Goal: Task Accomplishment & Management: Manage account settings

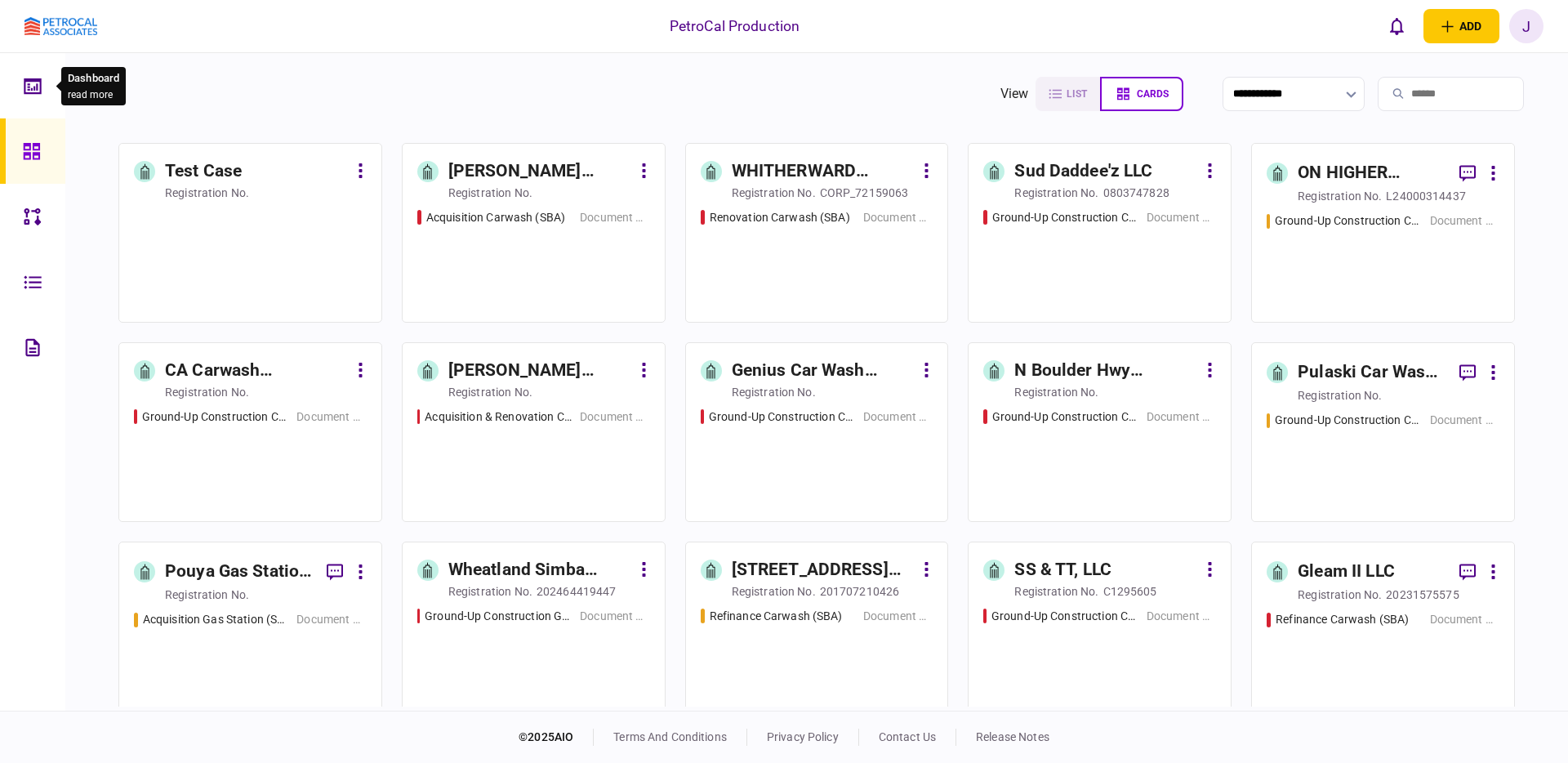
drag, startPoint x: 24, startPoint y: 80, endPoint x: 124, endPoint y: 101, distance: 102.2
click at [24, 80] on icon at bounding box center [33, 85] width 18 height 19
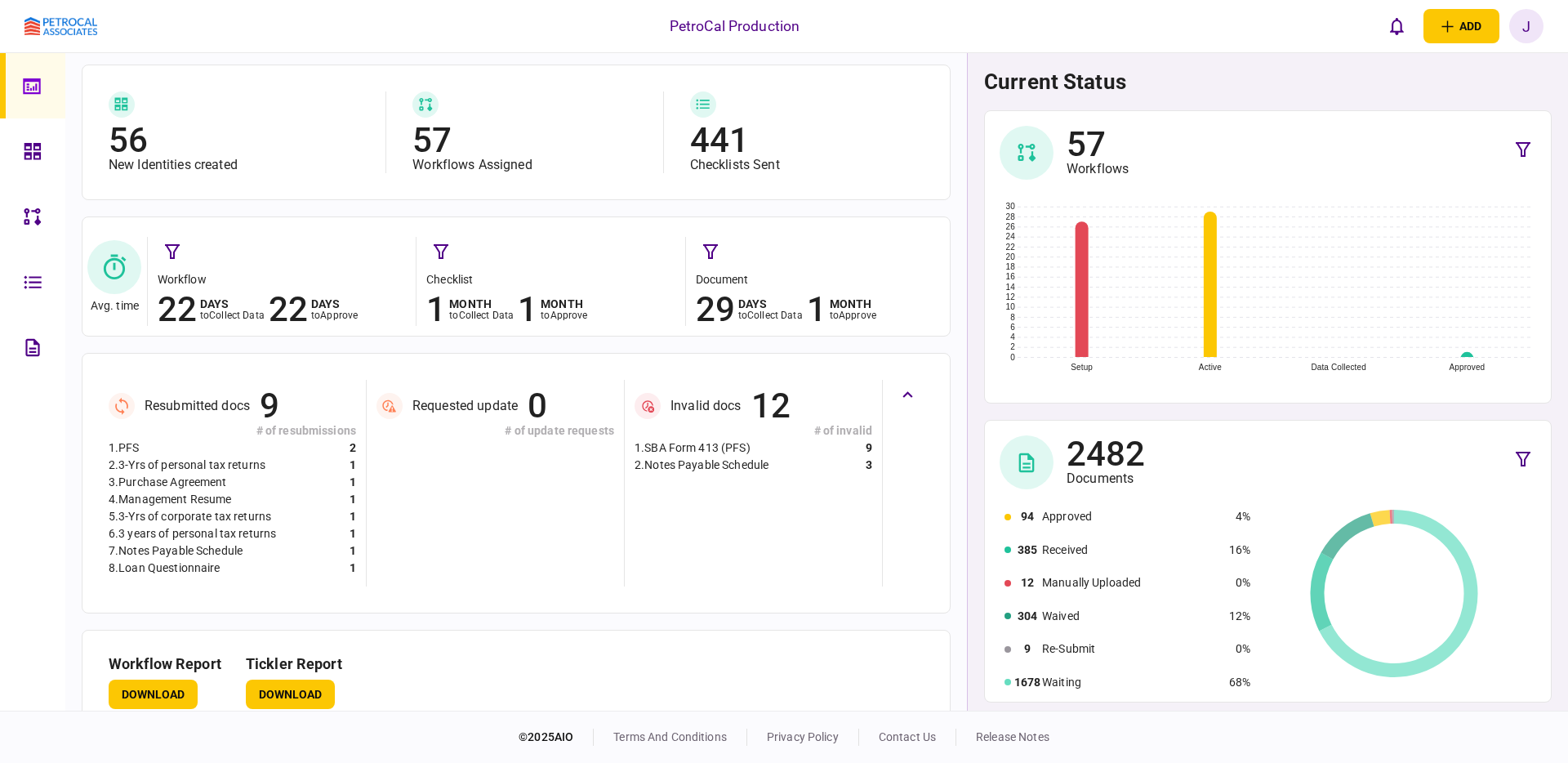
scroll to position [133, 0]
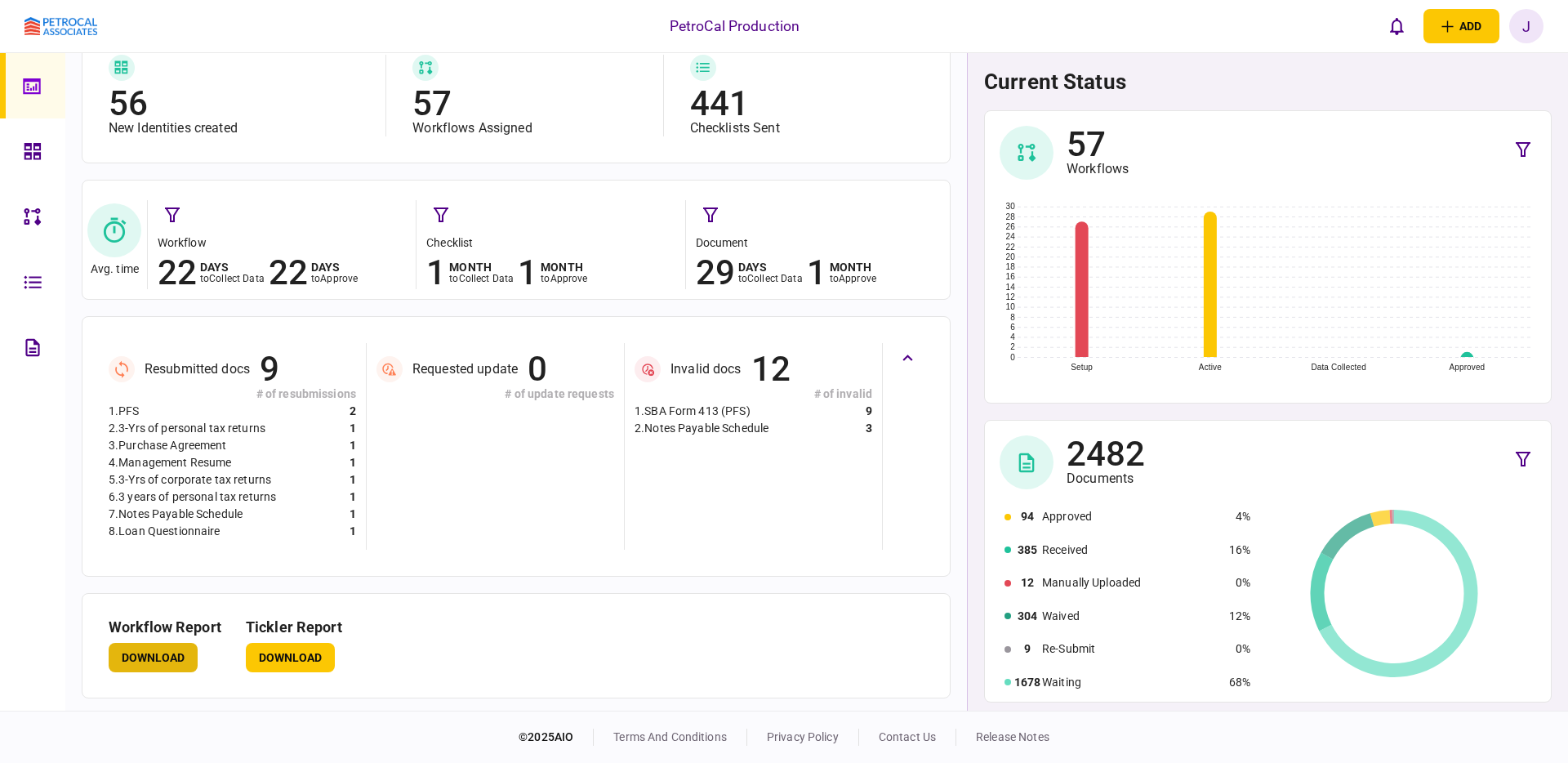
click at [155, 658] on button "Download" at bounding box center [153, 658] width 89 height 30
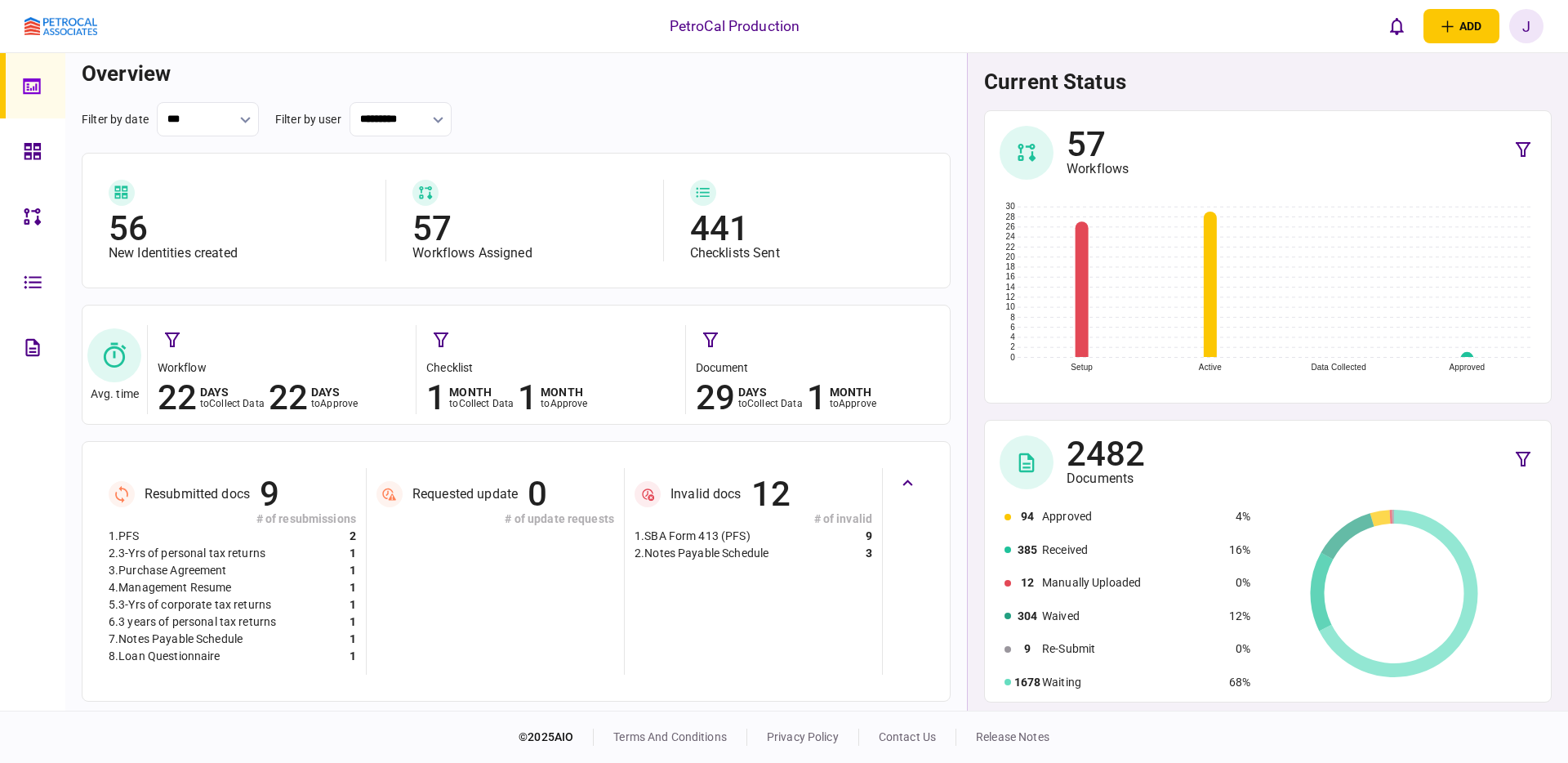
scroll to position [0, 0]
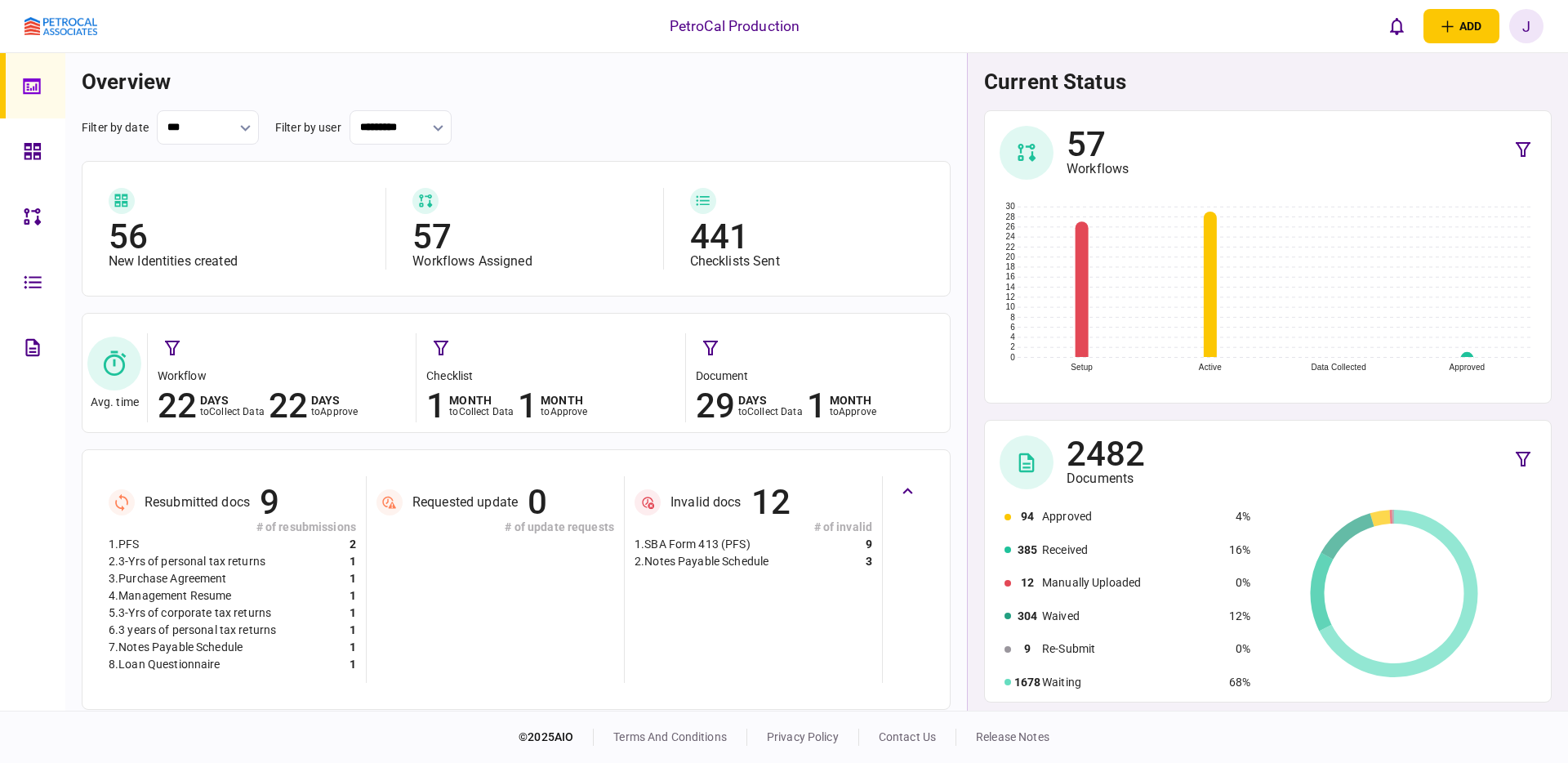
click at [124, 205] on icon at bounding box center [121, 200] width 14 height 17
click at [130, 234] on div "56" at bounding box center [238, 236] width 260 height 33
click at [36, 150] on icon at bounding box center [33, 151] width 18 height 19
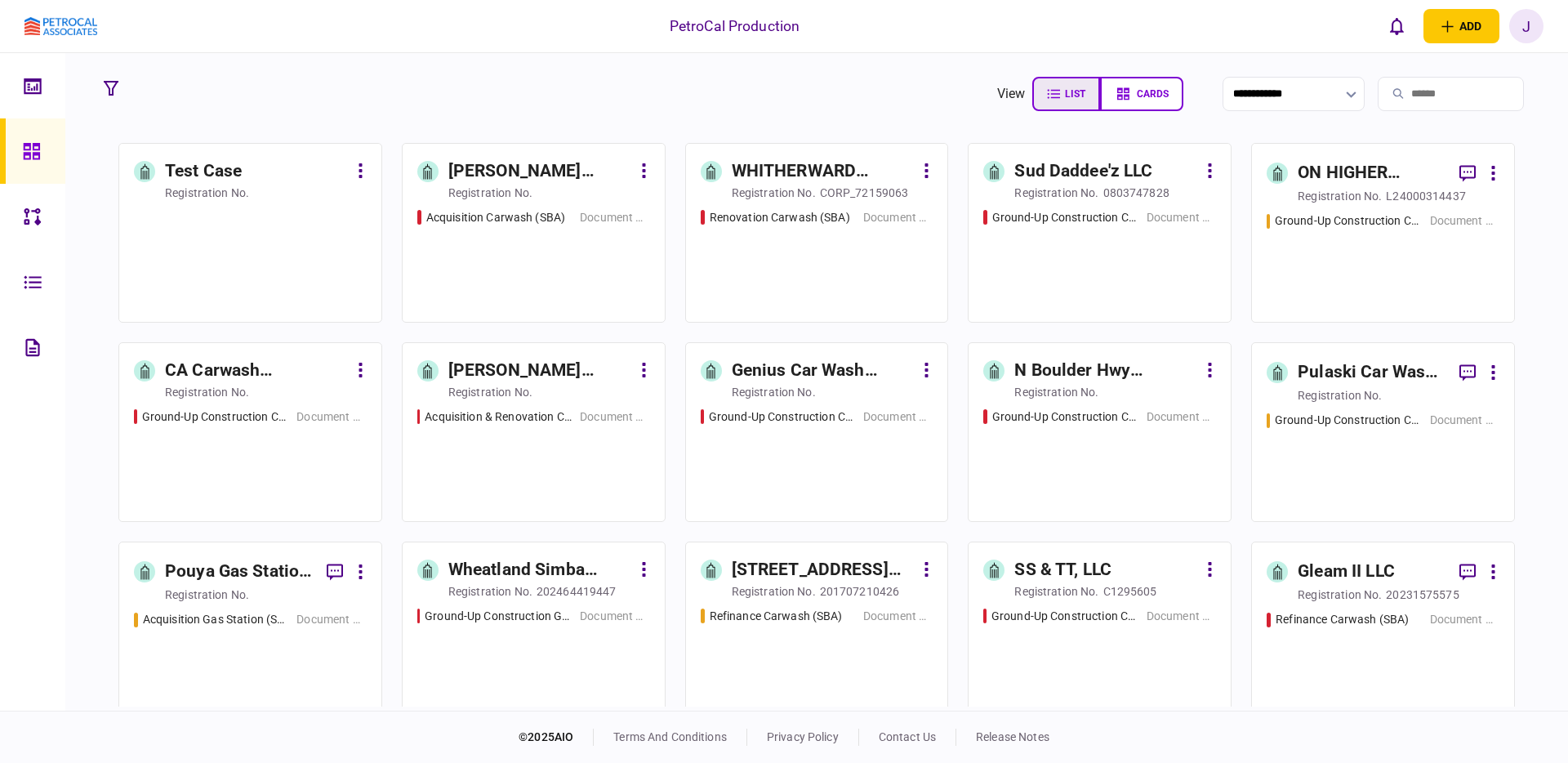
click at [1047, 106] on button "list" at bounding box center [1066, 93] width 68 height 35
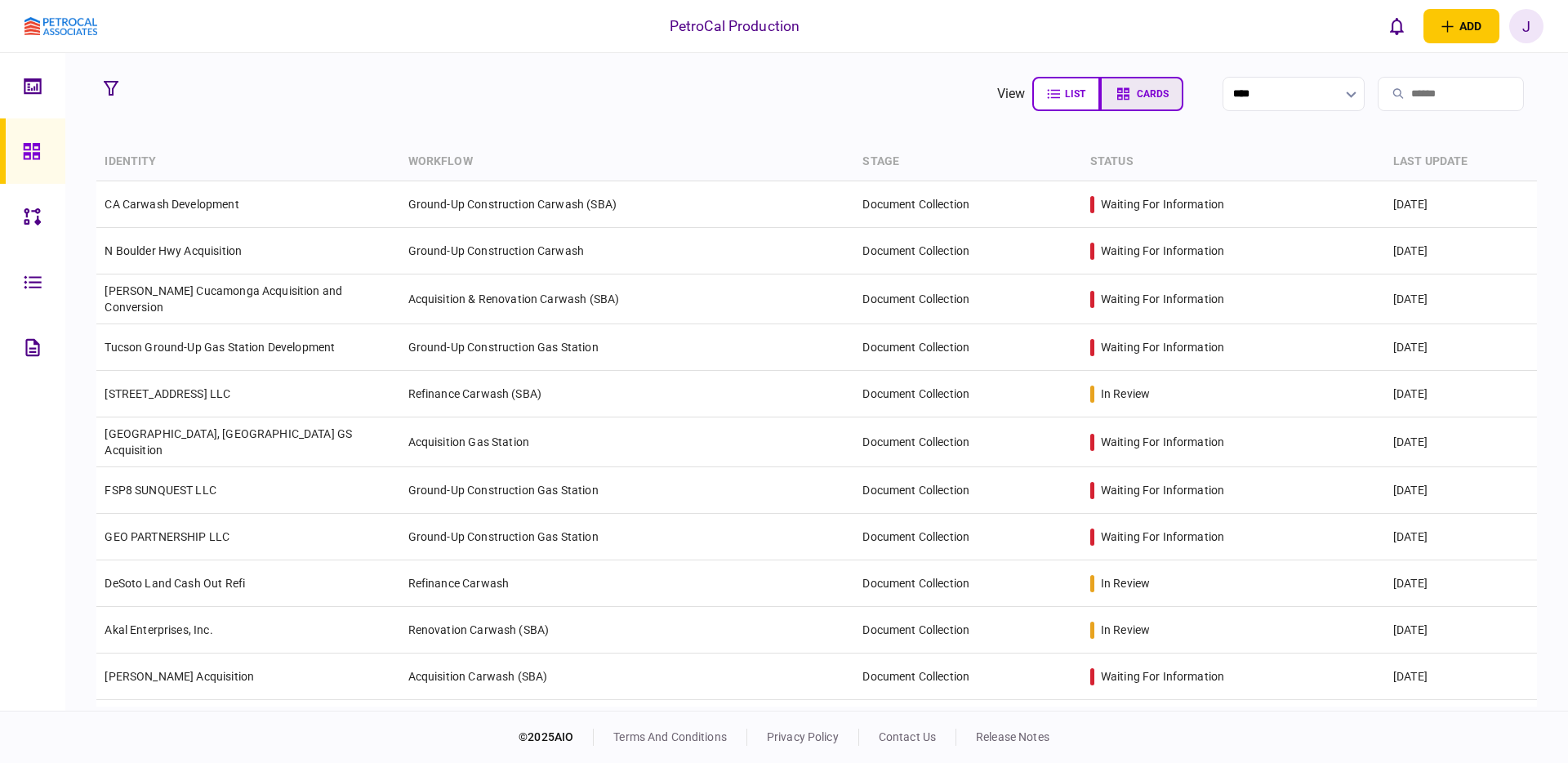
click at [1107, 103] on button "cards" at bounding box center [1142, 93] width 83 height 35
type input "**********"
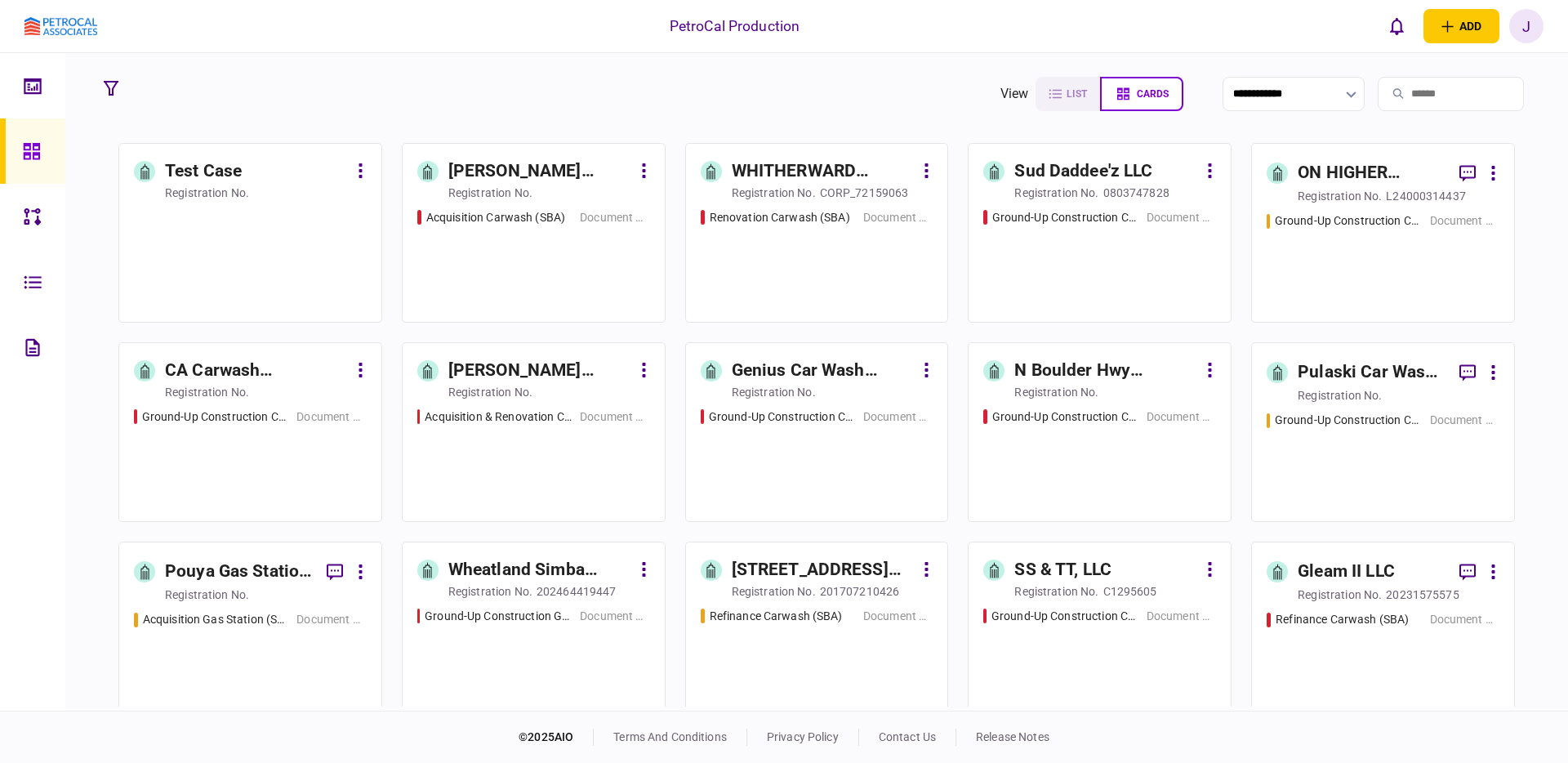
click at [257, 467] on div "Ground-Up Construction Carwash (SBA) Document Collection" at bounding box center [250, 457] width 233 height 98
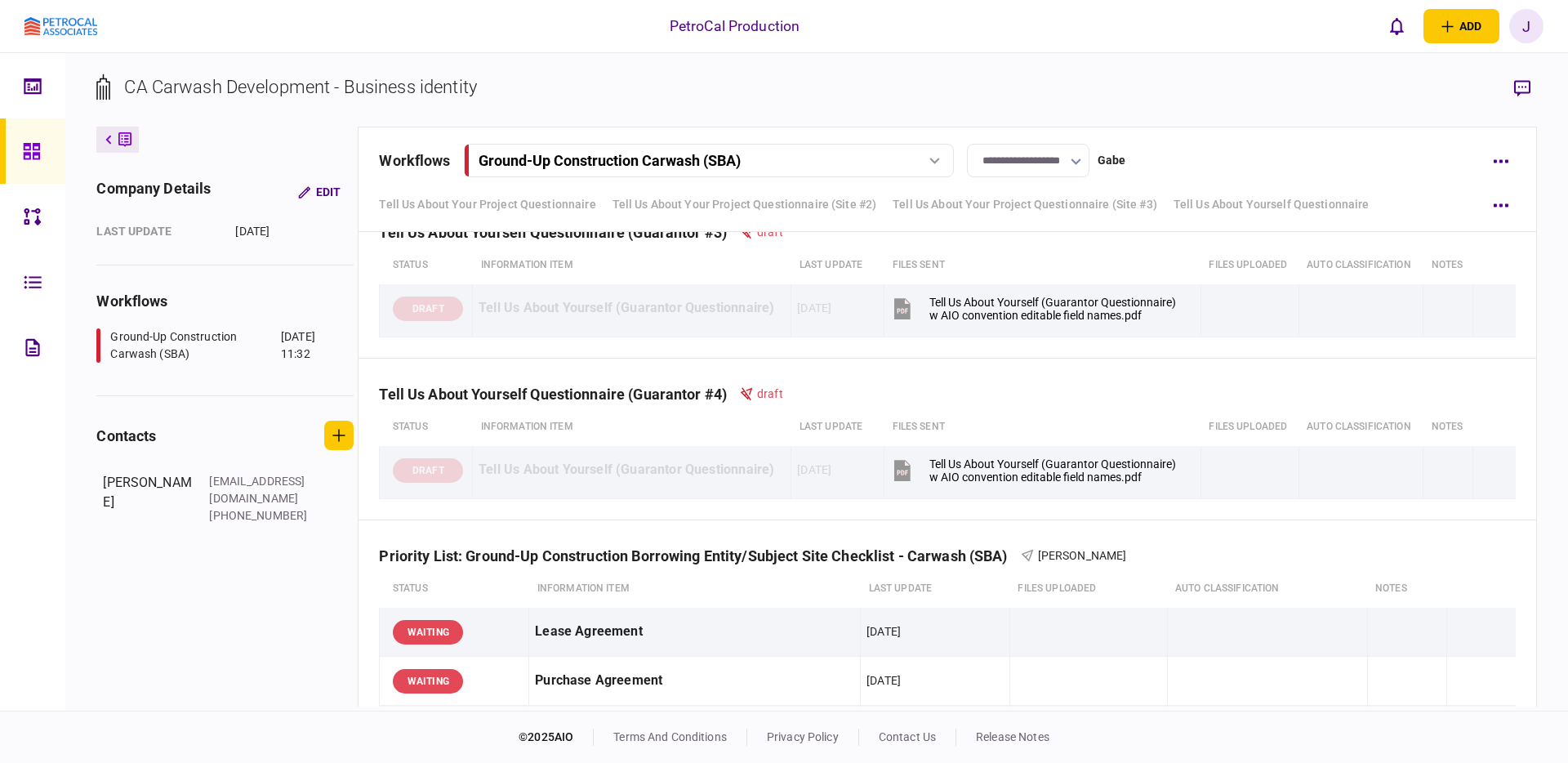
scroll to position [845, 0]
click at [36, 146] on icon at bounding box center [32, 151] width 18 height 19
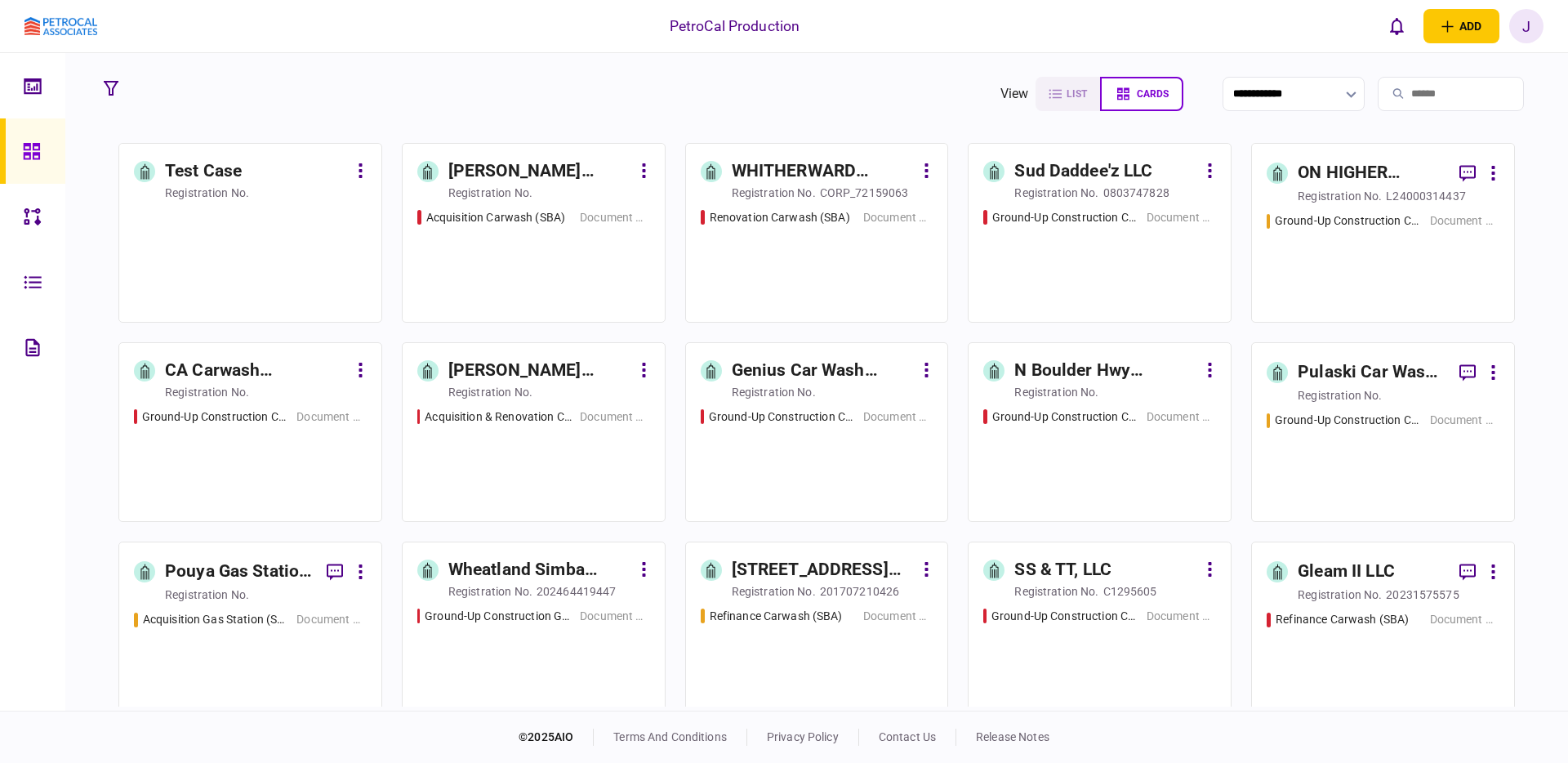
drag, startPoint x: 1525, startPoint y: 30, endPoint x: 1528, endPoint y: 47, distance: 17.3
click at [1525, 30] on div "J" at bounding box center [1526, 26] width 35 height 35
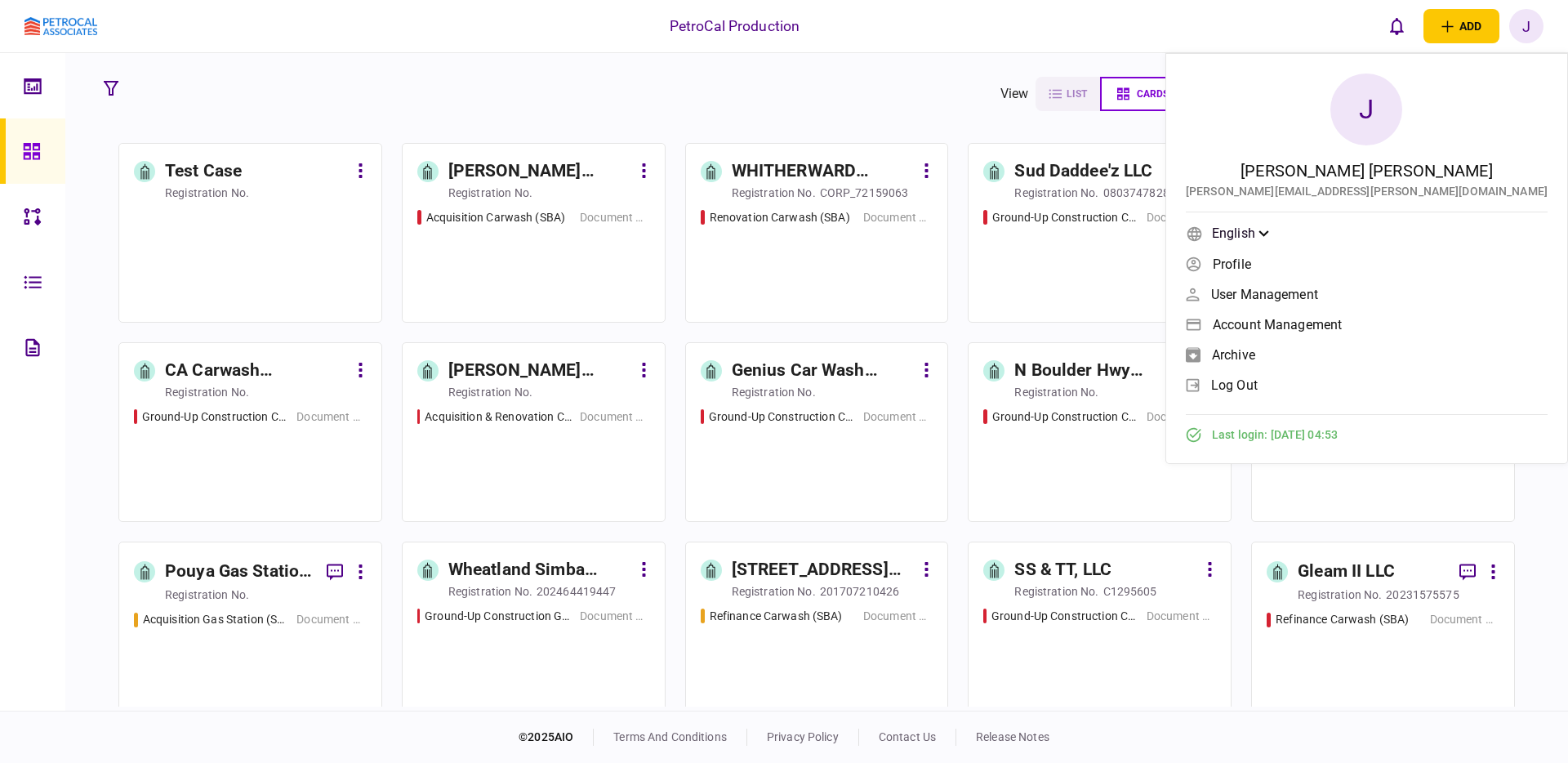
click at [1341, 324] on span "Account management" at bounding box center [1277, 325] width 129 height 14
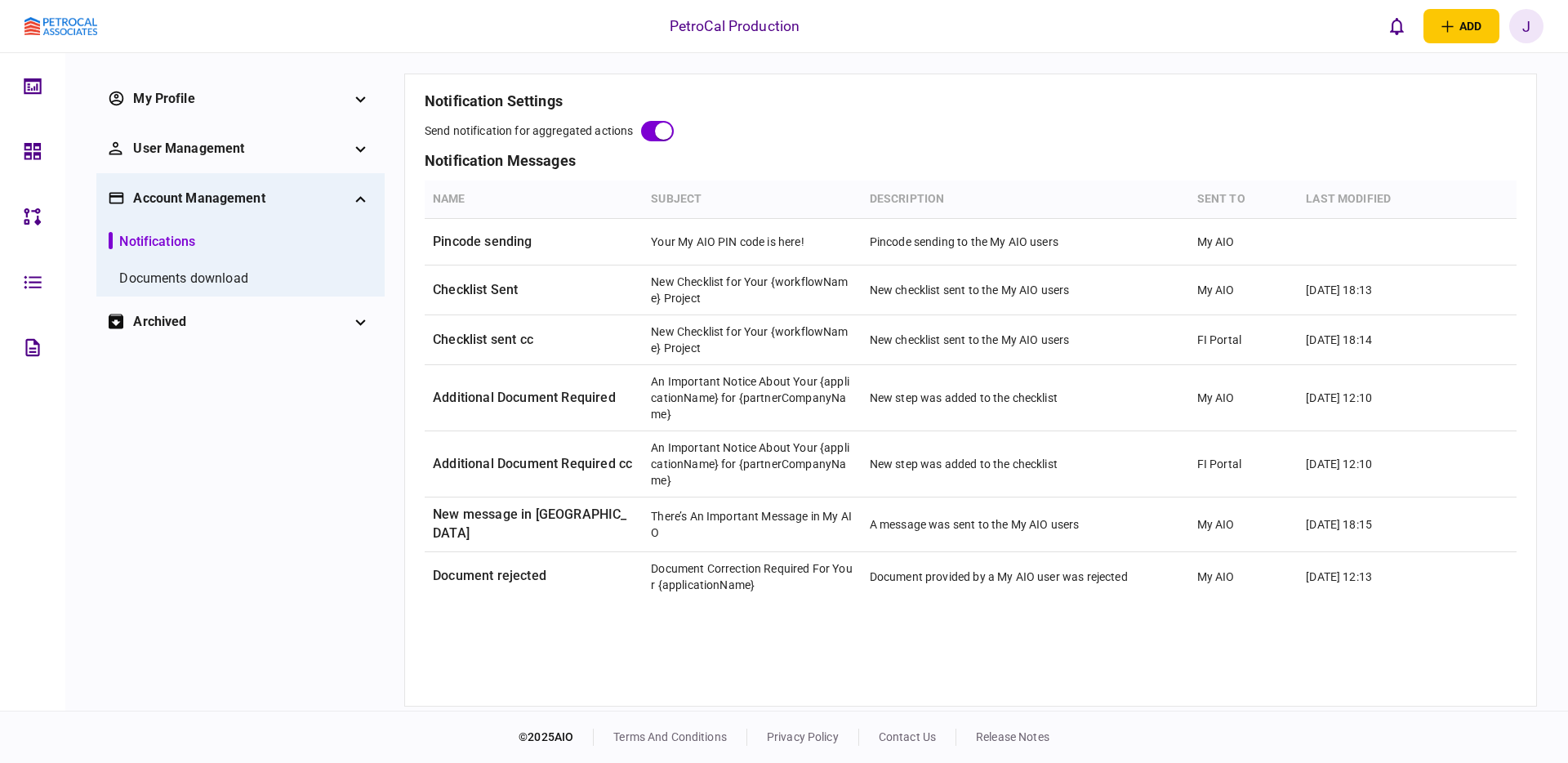
drag, startPoint x: 1529, startPoint y: 24, endPoint x: 1524, endPoint y: 119, distance: 95.1
click at [1529, 24] on div "J" at bounding box center [1526, 26] width 35 height 35
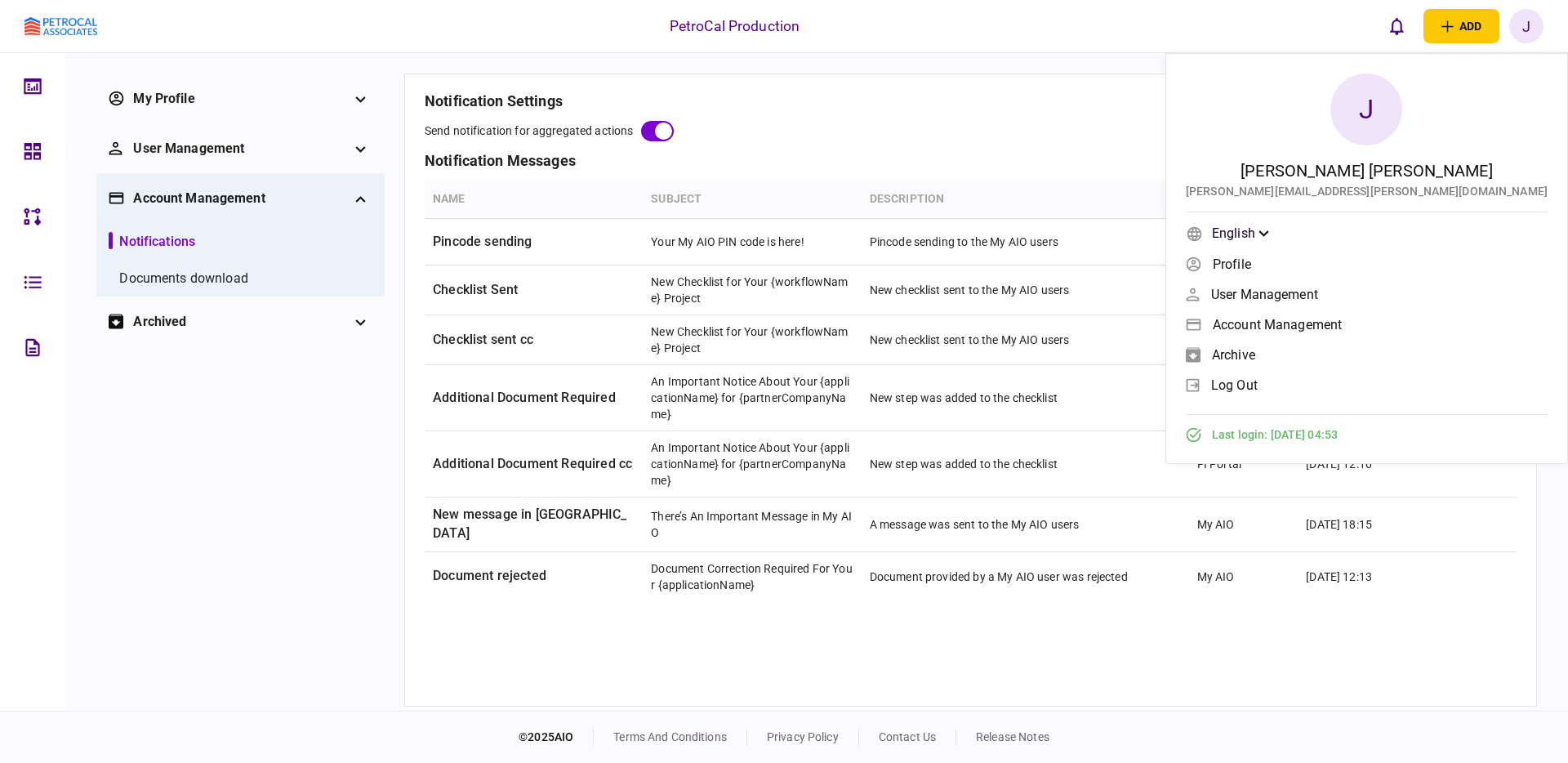
click at [1318, 296] on span "User management" at bounding box center [1265, 294] width 107 height 14
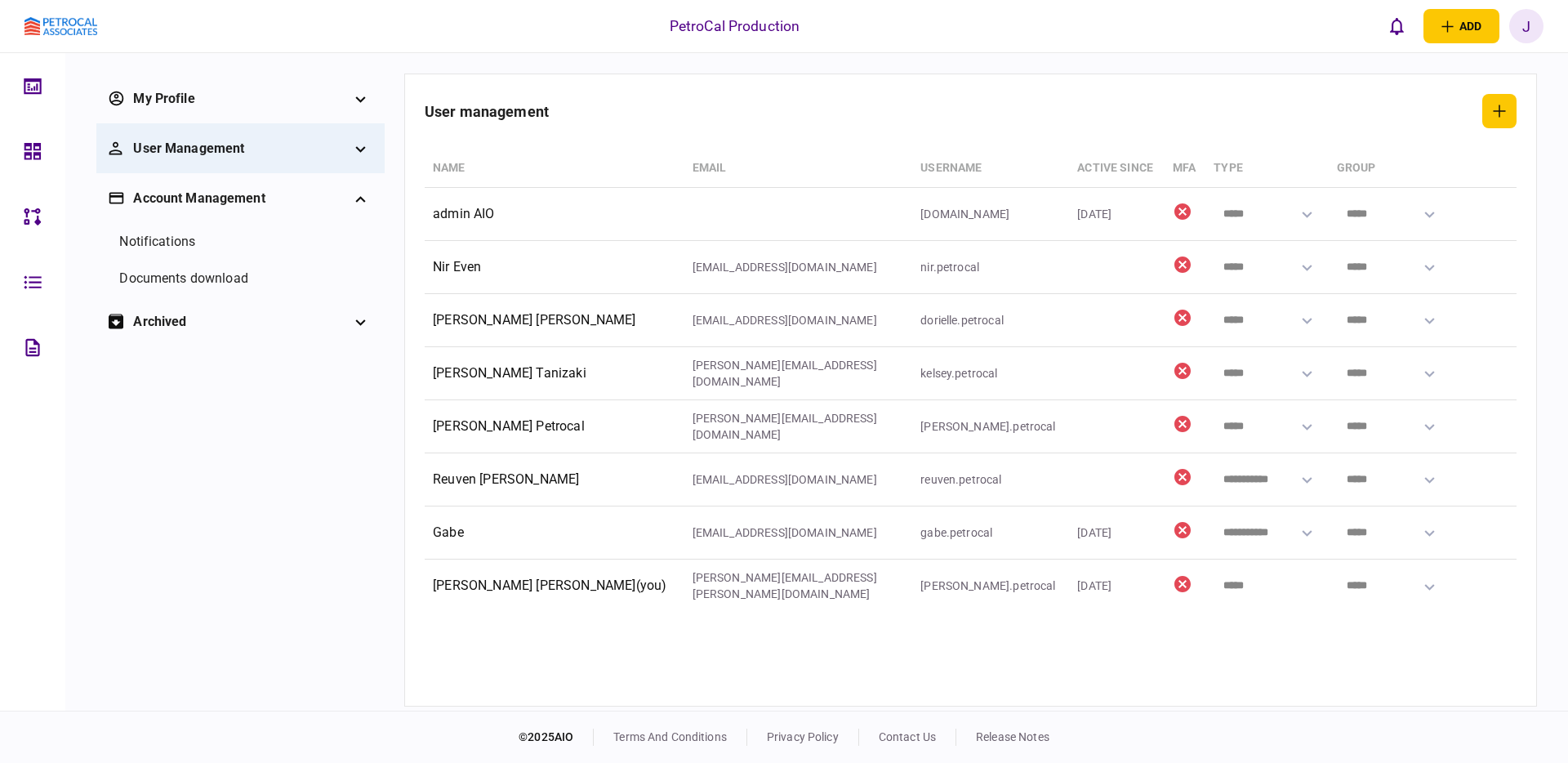
click at [1528, 21] on div "J" at bounding box center [1526, 26] width 35 height 35
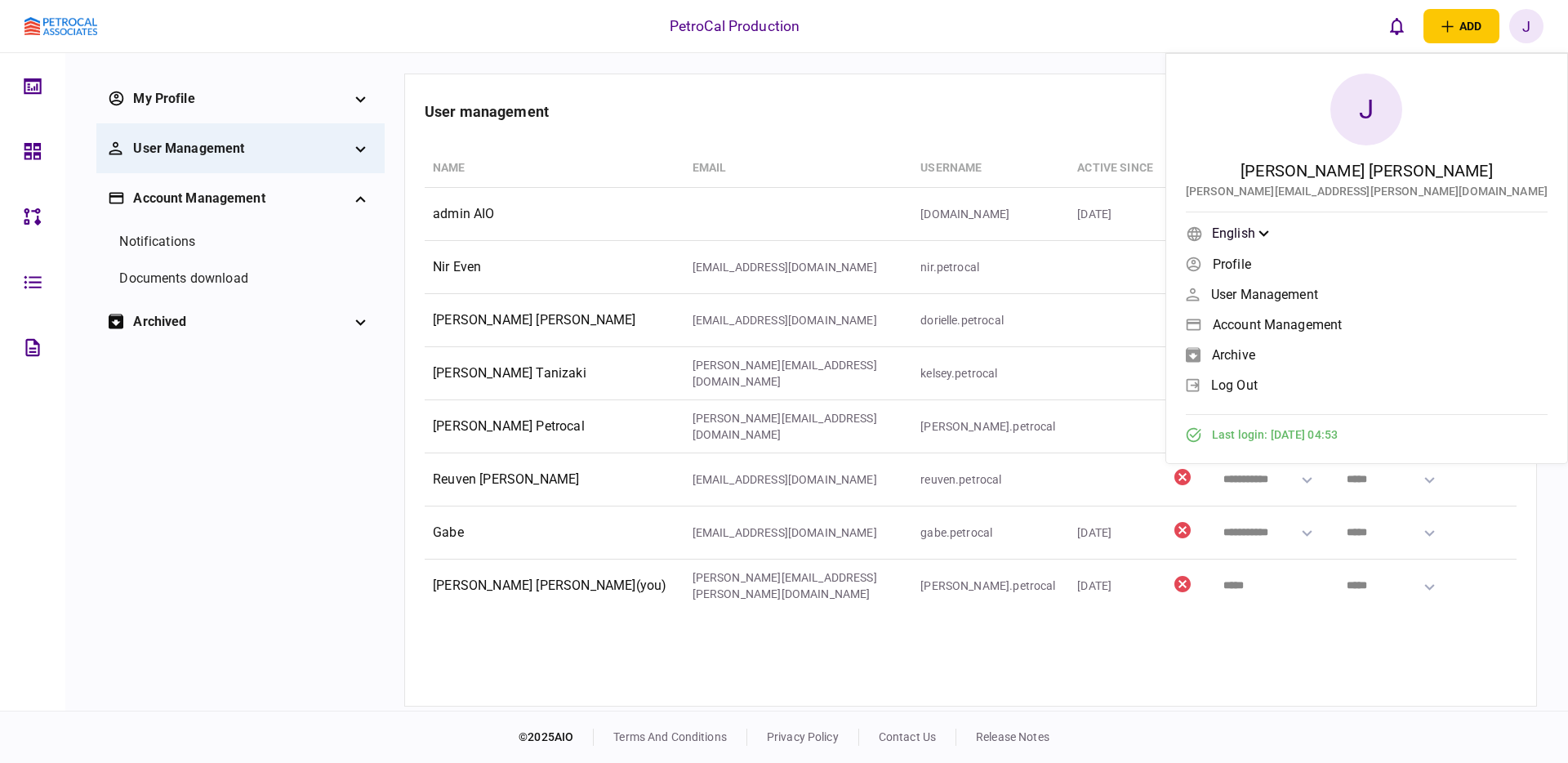
click at [1258, 384] on span "log out" at bounding box center [1234, 384] width 47 height 14
